Goal: Task Accomplishment & Management: Manage account settings

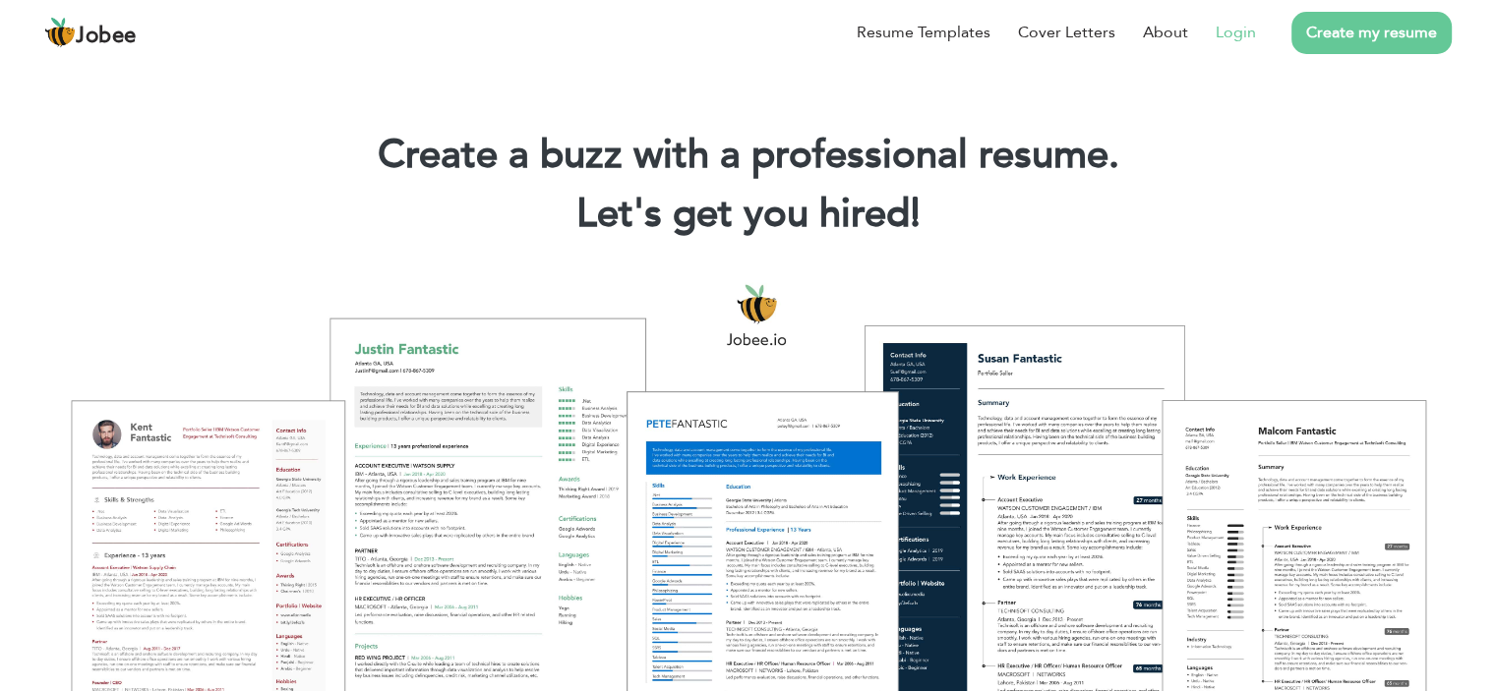
click at [1237, 29] on link "Login" at bounding box center [1236, 33] width 40 height 24
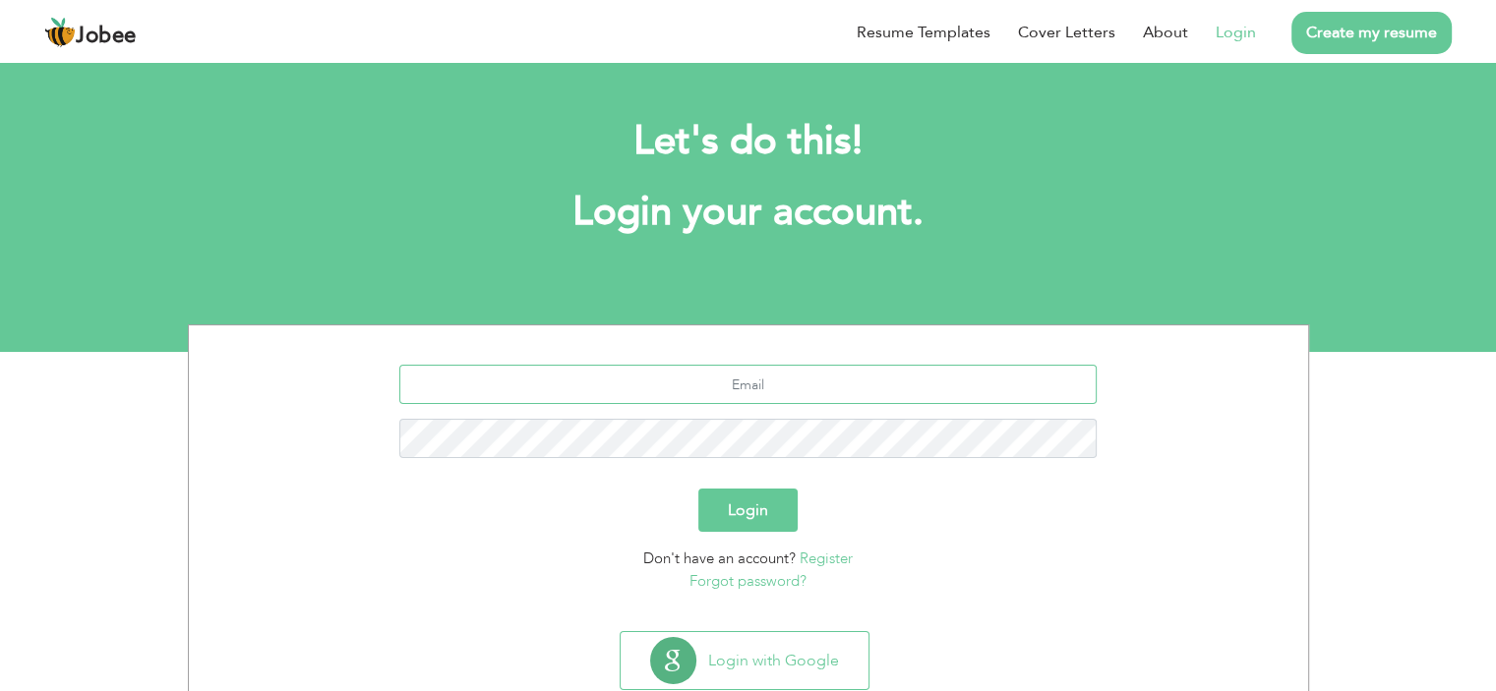
click at [764, 381] on input "text" at bounding box center [747, 384] width 697 height 39
type input "[EMAIL_ADDRESS][DOMAIN_NAME]"
click at [698, 489] on button "Login" at bounding box center [747, 510] width 99 height 43
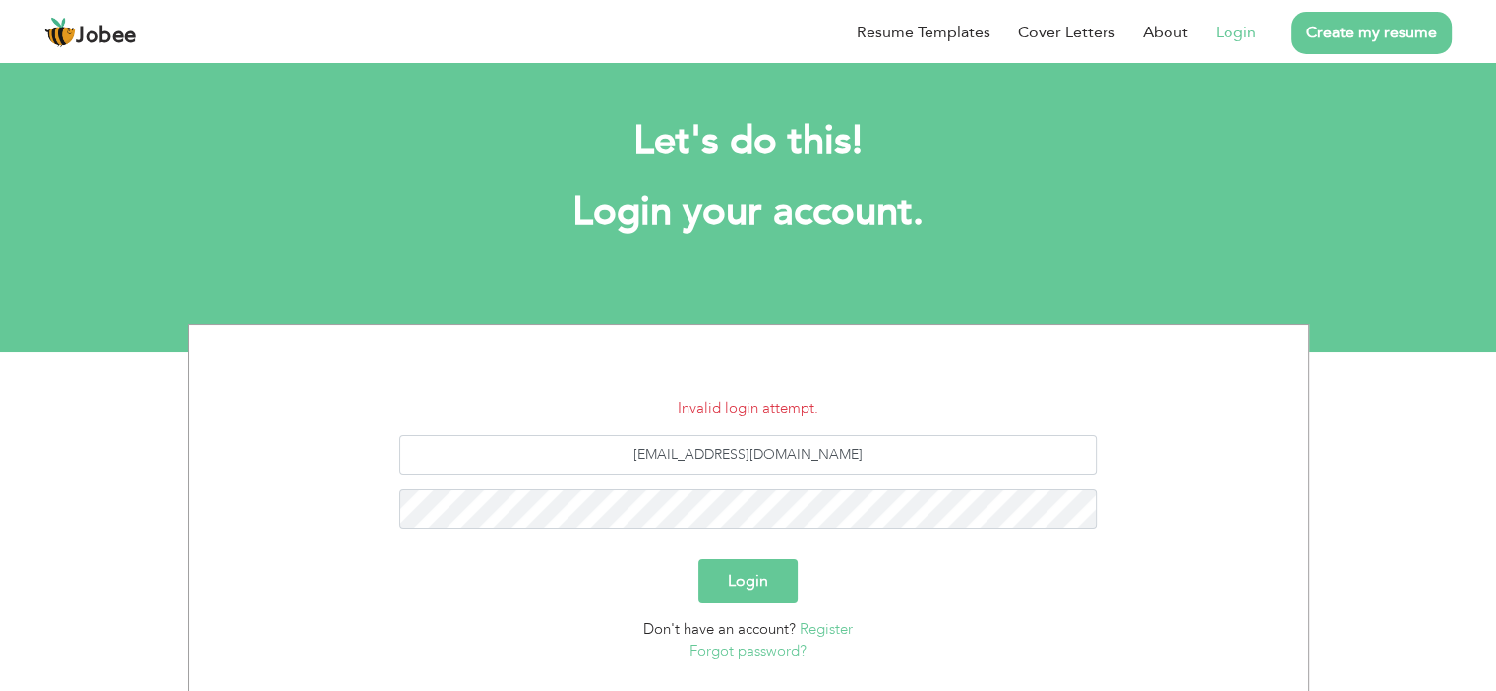
click at [779, 650] on link "Forgot password?" at bounding box center [747, 651] width 117 height 20
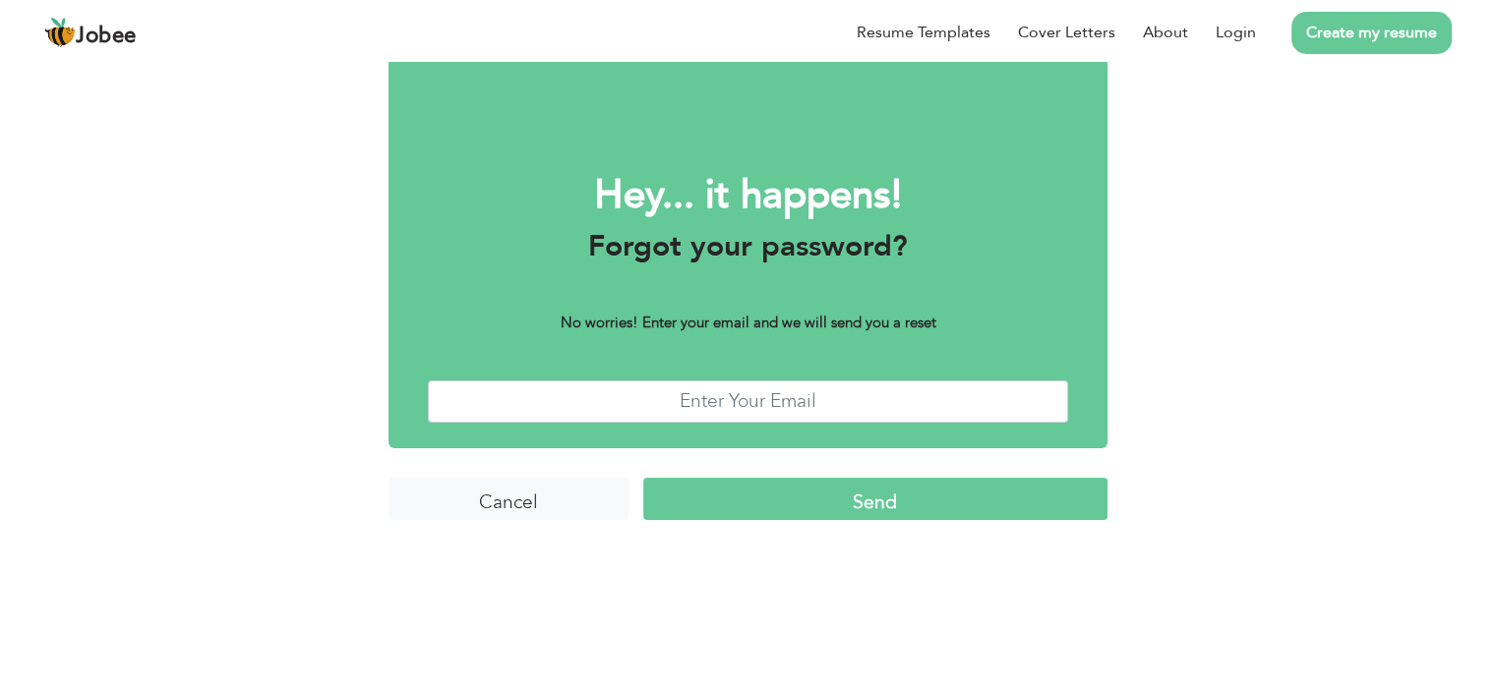
scroll to position [41, 0]
click at [742, 423] on input "text" at bounding box center [748, 402] width 640 height 42
type input "asmakhalil056@gmail.com"
click at [791, 520] on input "Send" at bounding box center [875, 499] width 464 height 42
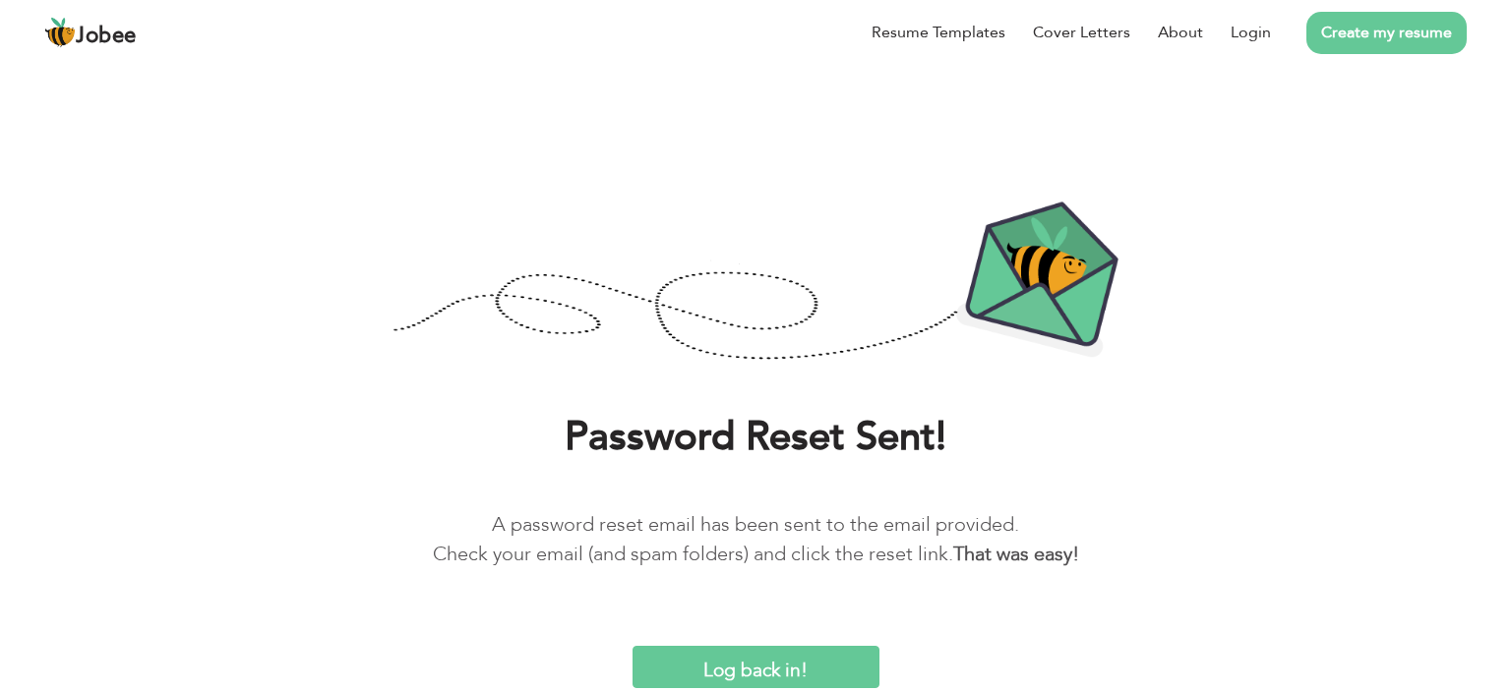
click at [761, 654] on input "Log back in!" at bounding box center [755, 667] width 247 height 42
click at [769, 656] on input "Log back in!" at bounding box center [755, 667] width 247 height 42
click at [1247, 30] on link "Login" at bounding box center [1250, 33] width 40 height 24
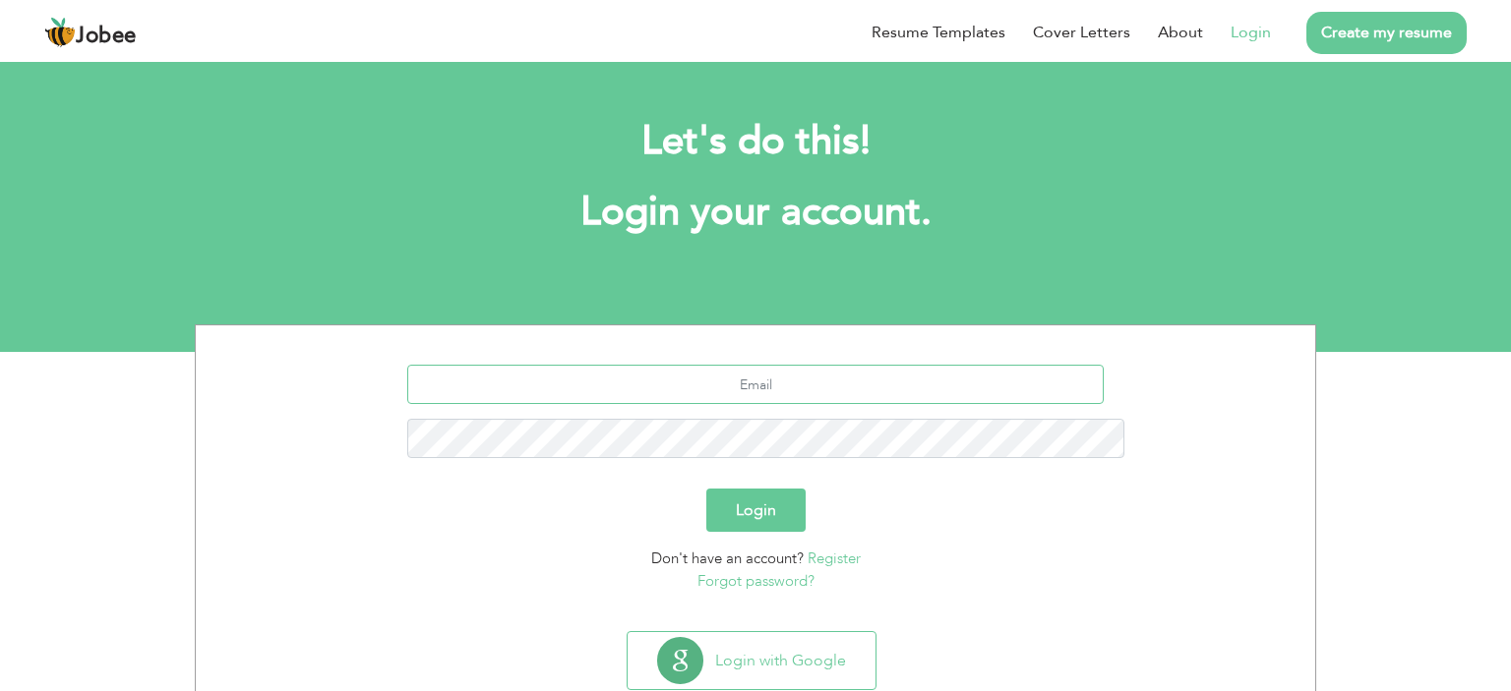
click at [839, 365] on input "text" at bounding box center [755, 384] width 697 height 39
type input "[EMAIL_ADDRESS][DOMAIN_NAME]"
click at [764, 489] on button "Login" at bounding box center [755, 510] width 99 height 43
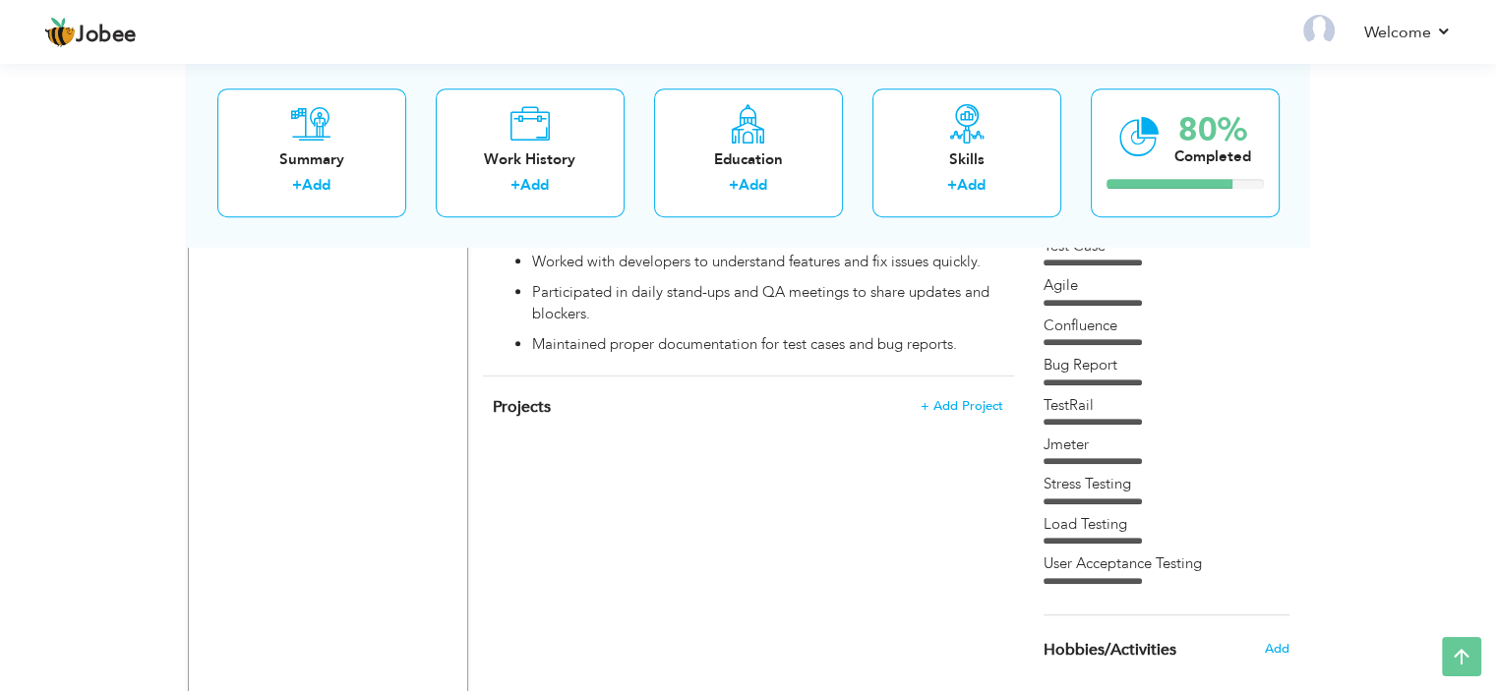
scroll to position [1442, 0]
